Goal: Navigation & Orientation: Find specific page/section

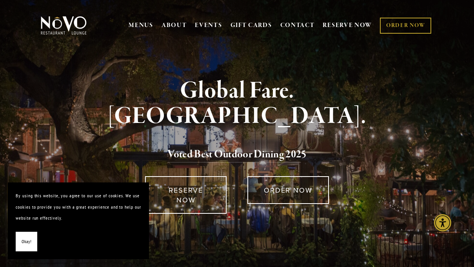
scroll to position [4, 0]
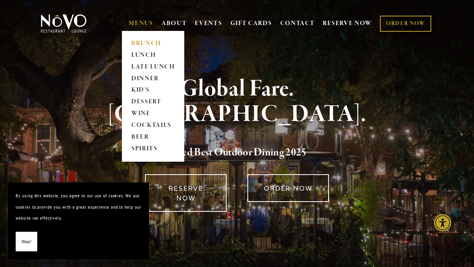
click at [142, 43] on link "BRUNCH" at bounding box center [153, 44] width 49 height 12
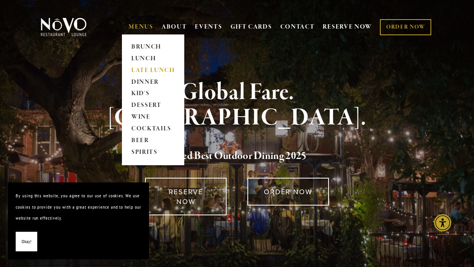
click at [144, 68] on link "LATE LUNCH" at bounding box center [153, 71] width 49 height 12
click at [146, 80] on link "DINNER" at bounding box center [153, 82] width 49 height 12
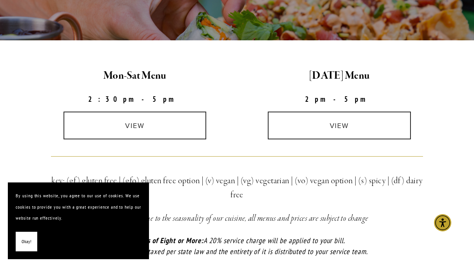
scroll to position [201, 0]
